Goal: Information Seeking & Learning: Learn about a topic

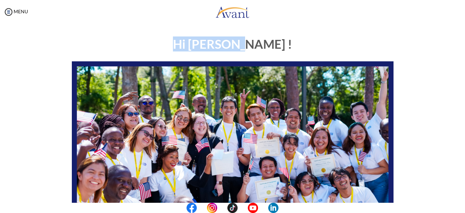
drag, startPoint x: 458, startPoint y: 48, endPoint x: 462, endPoint y: 63, distance: 15.9
click at [462, 63] on div "My Status What is the next step? We would like you to watch the introductory vi…" at bounding box center [232, 130] width 465 height 213
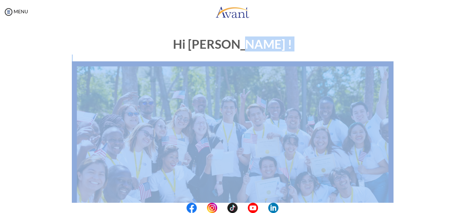
click at [430, 74] on div "Hi [PERSON_NAME] ! START HERE: Avant Video Library My Process My Resources Abou…" at bounding box center [233, 213] width 452 height 365
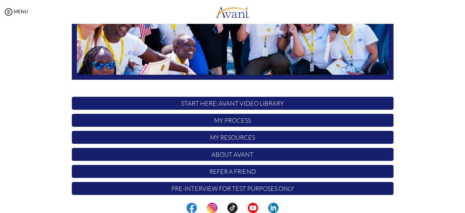
scroll to position [166, 0]
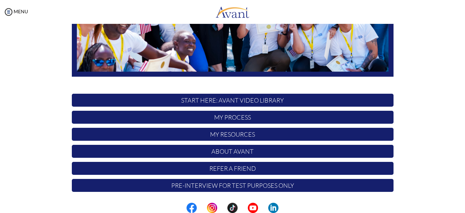
click at [232, 120] on p "My Process" at bounding box center [233, 117] width 322 height 13
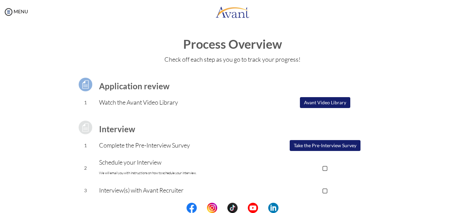
click at [464, 203] on center at bounding box center [232, 208] width 465 height 10
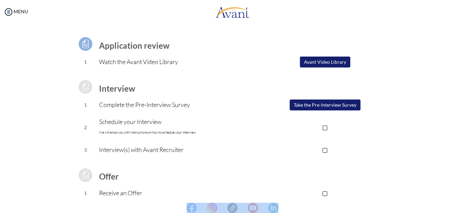
scroll to position [4, 0]
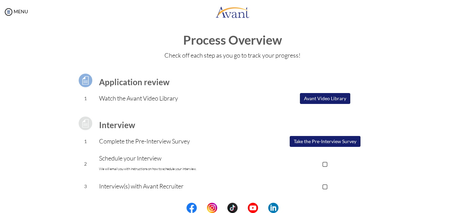
click at [443, 74] on div "Process Overview Check off each step as you go to track your progress! Applicat…" at bounding box center [233, 178] width 452 height 290
click at [82, 82] on img at bounding box center [85, 80] width 17 height 17
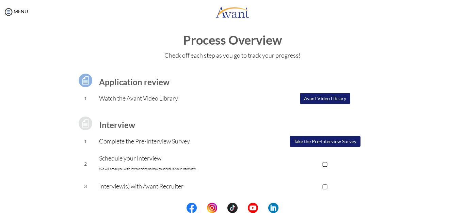
click at [82, 82] on img at bounding box center [85, 80] width 17 height 17
click at [322, 100] on button "Avant Video Library" at bounding box center [325, 98] width 50 height 11
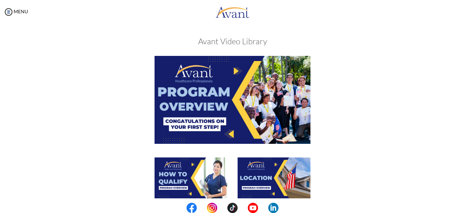
scroll to position [0, 0]
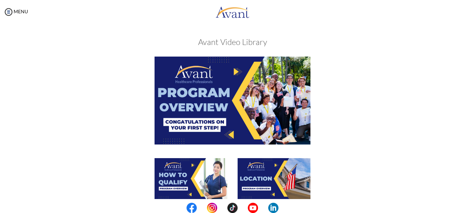
click at [219, 107] on img at bounding box center [233, 101] width 156 height 88
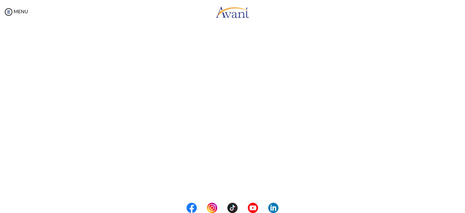
scroll to position [93, 0]
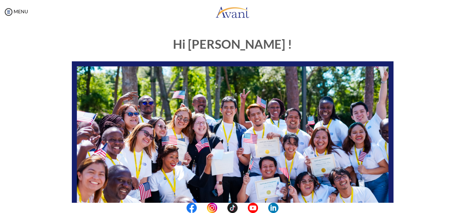
click at [463, 207] on center at bounding box center [232, 208] width 465 height 10
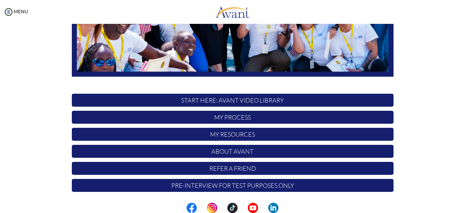
click at [213, 101] on p "START HERE: Avant Video Library" at bounding box center [233, 100] width 322 height 13
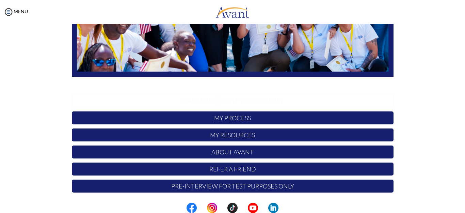
click at [213, 101] on p "START HERE: Avant Video Library" at bounding box center [233, 101] width 322 height 14
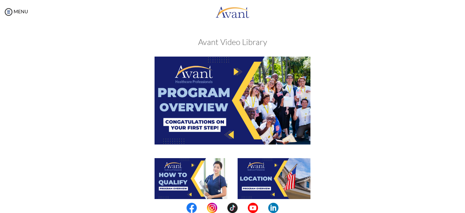
click at [233, 72] on img at bounding box center [233, 101] width 156 height 88
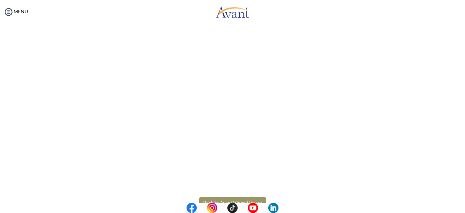
scroll to position [122, 0]
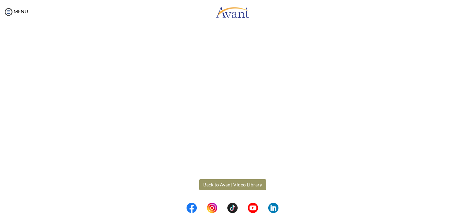
click at [228, 185] on body "Maintenance break. Please come back in 2 hours. MENU My Status What is the next…" at bounding box center [232, 106] width 465 height 213
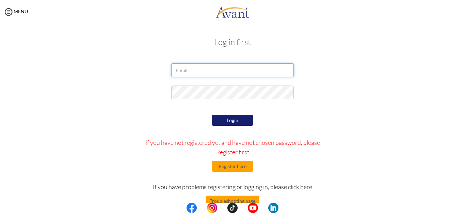
click at [189, 68] on input "email" at bounding box center [232, 70] width 123 height 14
type input "njaujoseph548@gmail.com"
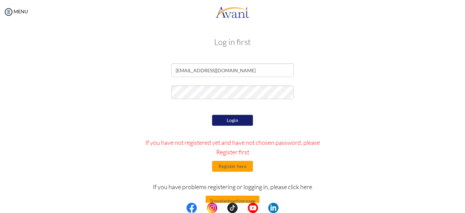
click at [230, 119] on button "Login" at bounding box center [232, 120] width 41 height 11
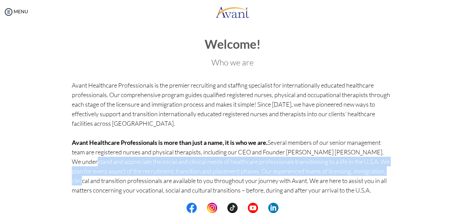
drag, startPoint x: 393, startPoint y: 154, endPoint x: 396, endPoint y: 168, distance: 14.6
click at [396, 168] on div "Welcome! Who we are Avant Healthcare Professionals is the premier recruiting an…" at bounding box center [232, 145] width 399 height 228
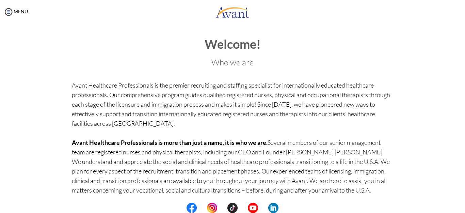
click at [401, 140] on div "Welcome! Who we are Avant Healthcare Professionals is the premier recruiting an…" at bounding box center [232, 145] width 399 height 228
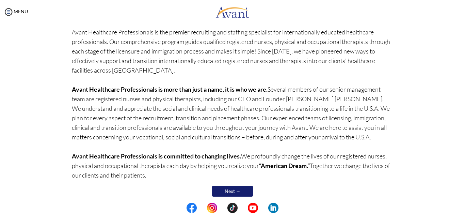
scroll to position [62, 0]
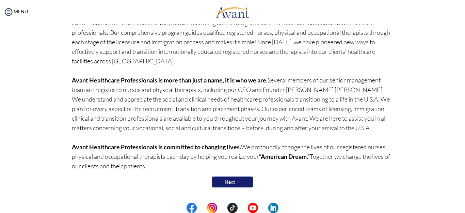
click at [228, 180] on link "Next →" at bounding box center [232, 182] width 41 height 11
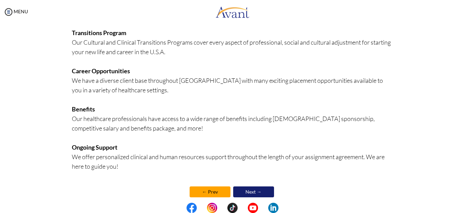
scroll to position [170, 0]
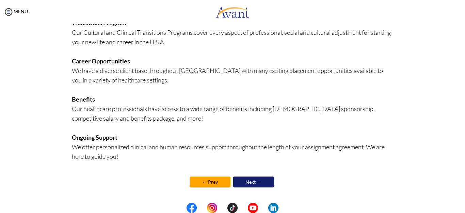
click at [258, 182] on link "Next →" at bounding box center [253, 182] width 41 height 11
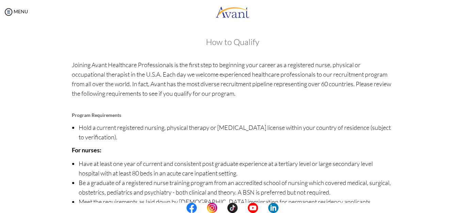
scroll to position [83, 0]
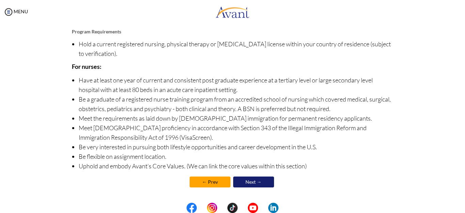
click at [253, 180] on link "Next →" at bounding box center [253, 182] width 41 height 11
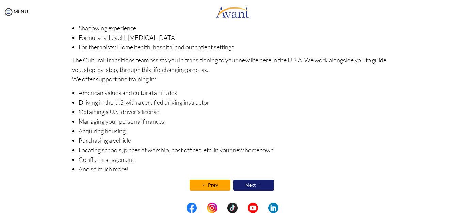
scroll to position [111, 0]
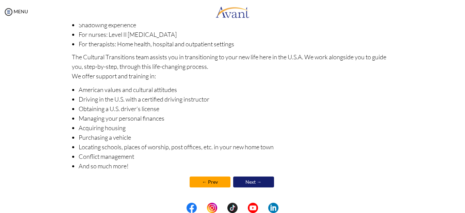
click at [260, 182] on link "Next →" at bounding box center [253, 182] width 41 height 11
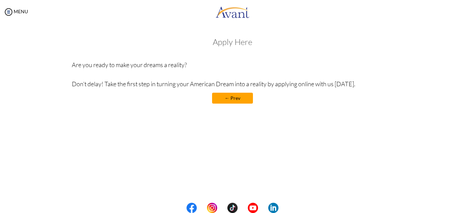
click at [231, 98] on link "← Prev" at bounding box center [232, 98] width 41 height 11
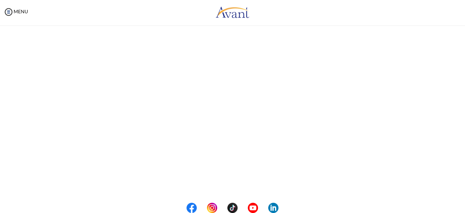
click at [231, 97] on p "We offer Clinical Transitions Programs (CTP) for international registered nurse…" at bounding box center [233, 79] width 322 height 38
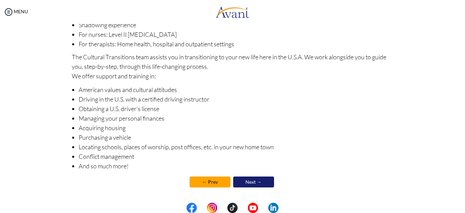
click at [214, 183] on link "← Prev" at bounding box center [210, 182] width 41 height 11
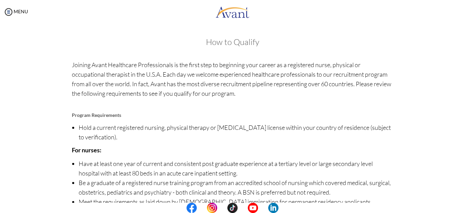
scroll to position [83, 0]
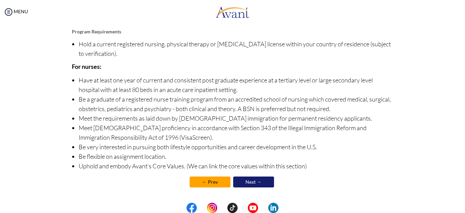
click at [217, 182] on link "← Prev" at bounding box center [210, 182] width 41 height 11
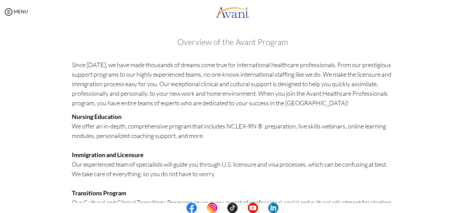
scroll to position [170, 0]
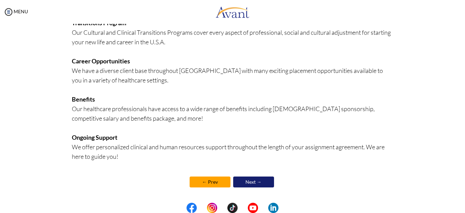
click at [208, 184] on link "← Prev" at bounding box center [210, 182] width 41 height 11
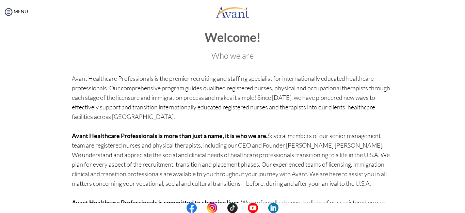
scroll to position [0, 0]
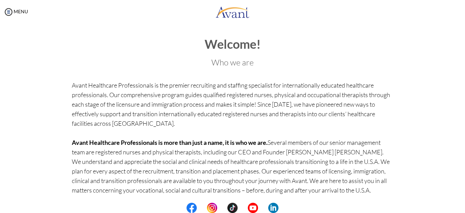
click at [464, 207] on center at bounding box center [232, 208] width 465 height 10
click at [7, 13] on img at bounding box center [8, 12] width 10 height 10
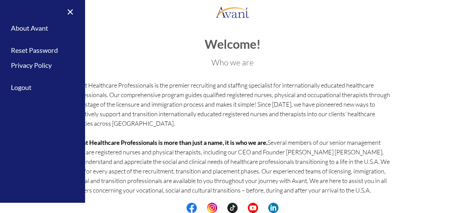
click at [166, 25] on div "My Status What is the next step? We would like you to watch the introductory vi…" at bounding box center [232, 130] width 465 height 213
click at [70, 11] on link "×" at bounding box center [66, 11] width 21 height 23
